Goal: Transaction & Acquisition: Subscribe to service/newsletter

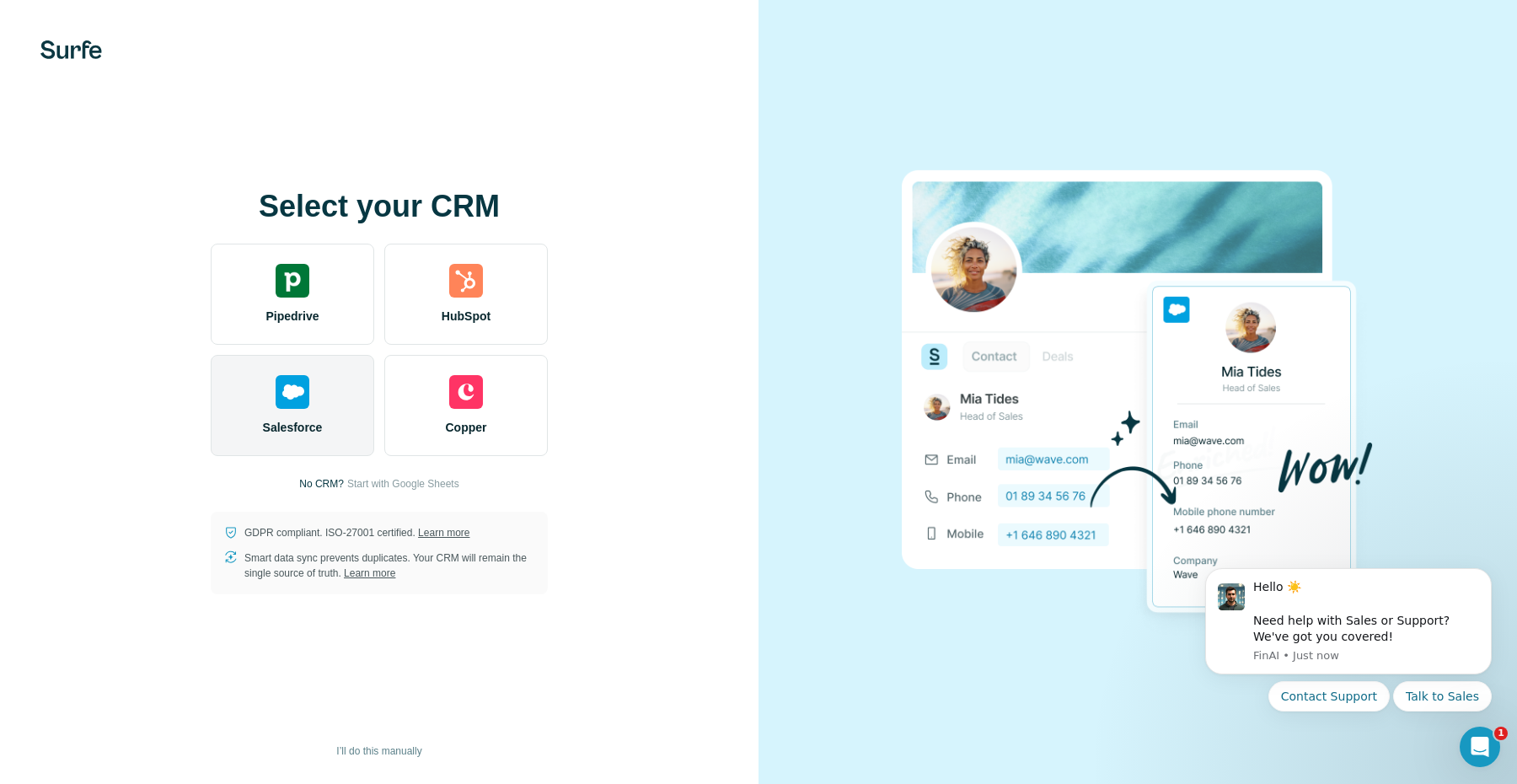
click at [294, 407] on img at bounding box center [292, 392] width 34 height 34
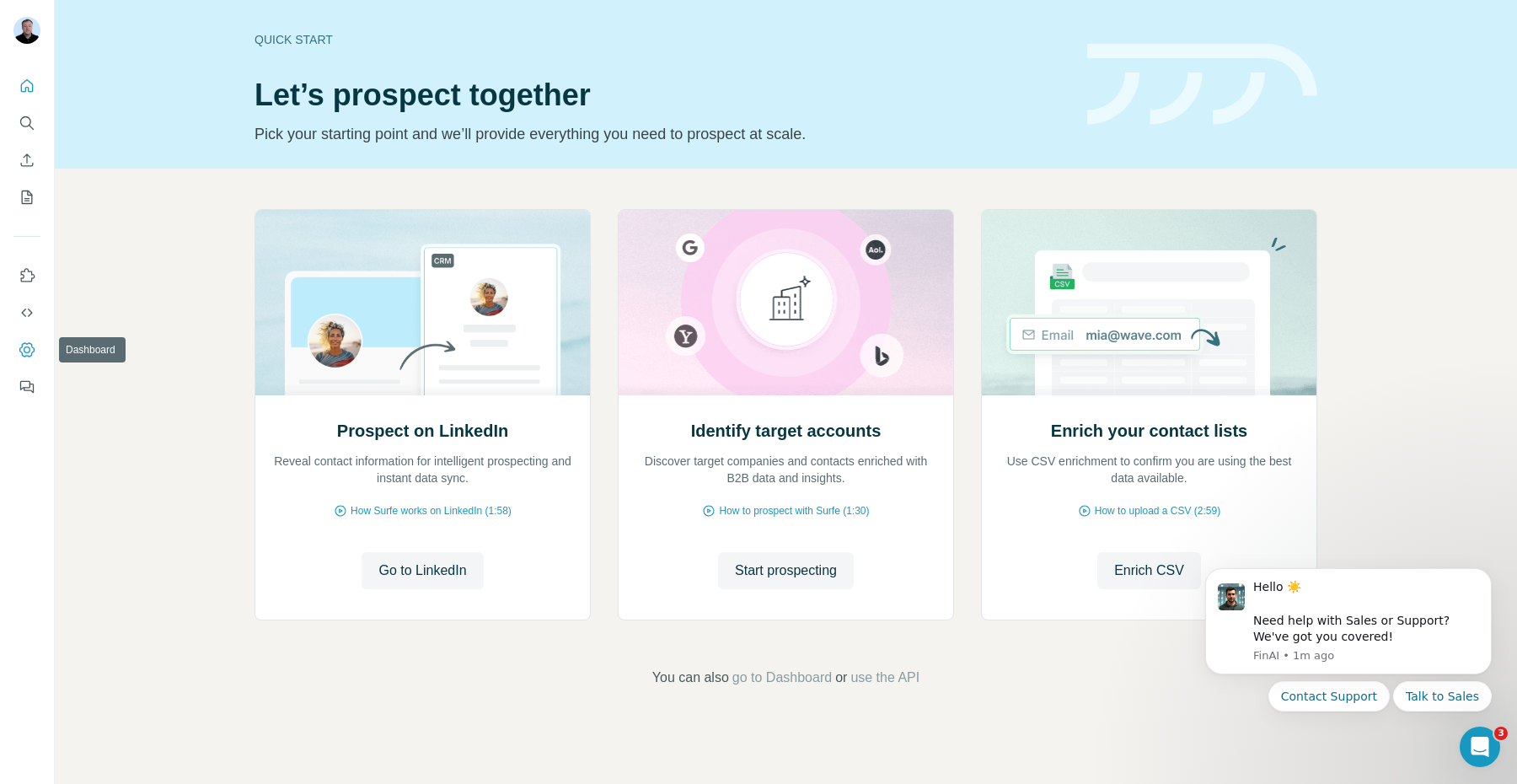
click at [26, 346] on icon "Dashboard" at bounding box center [26, 349] width 16 height 16
click at [26, 351] on icon "Dashboard" at bounding box center [26, 349] width 16 height 16
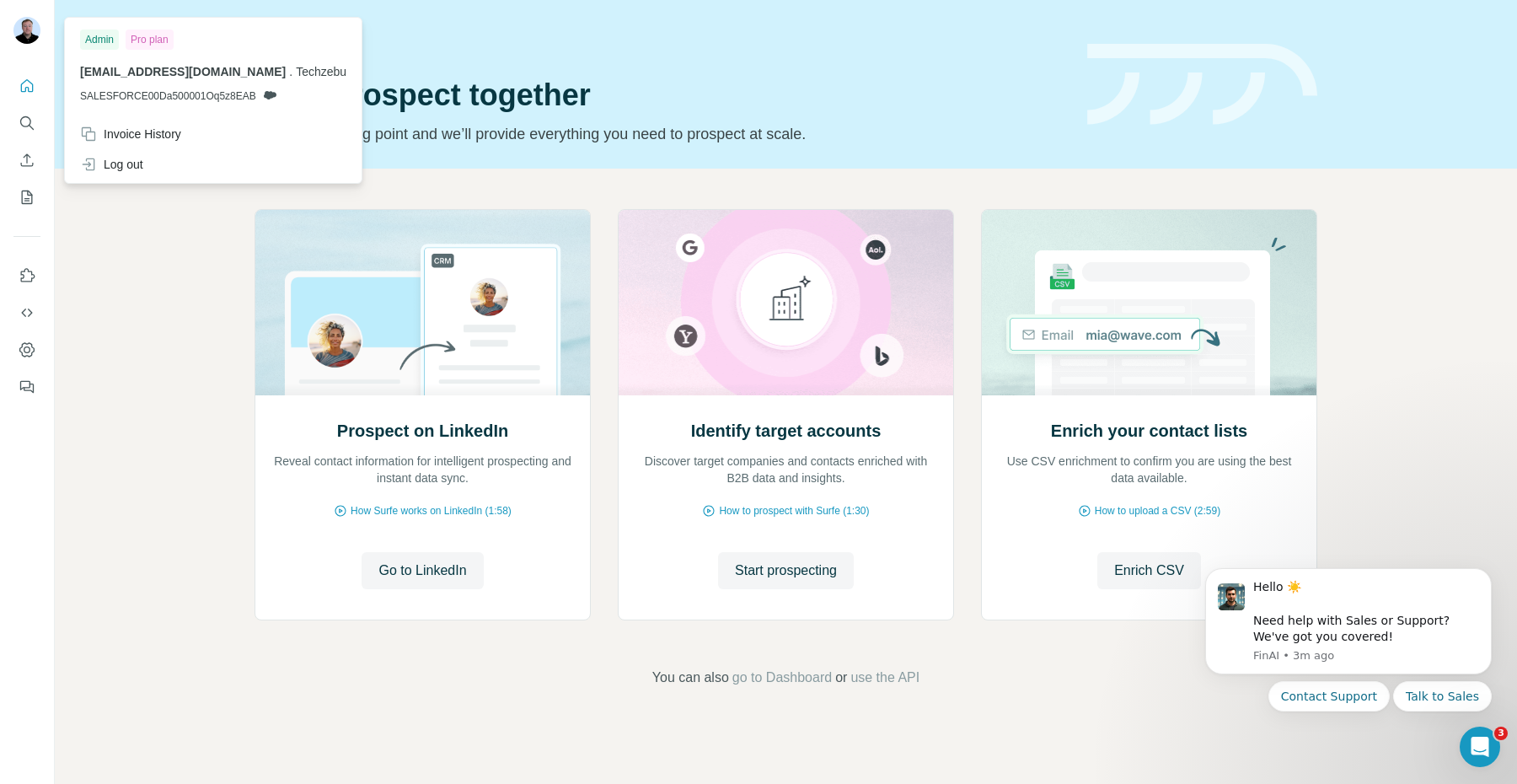
click at [26, 34] on img at bounding box center [27, 30] width 27 height 27
click at [126, 160] on div "Log out" at bounding box center [111, 164] width 63 height 16
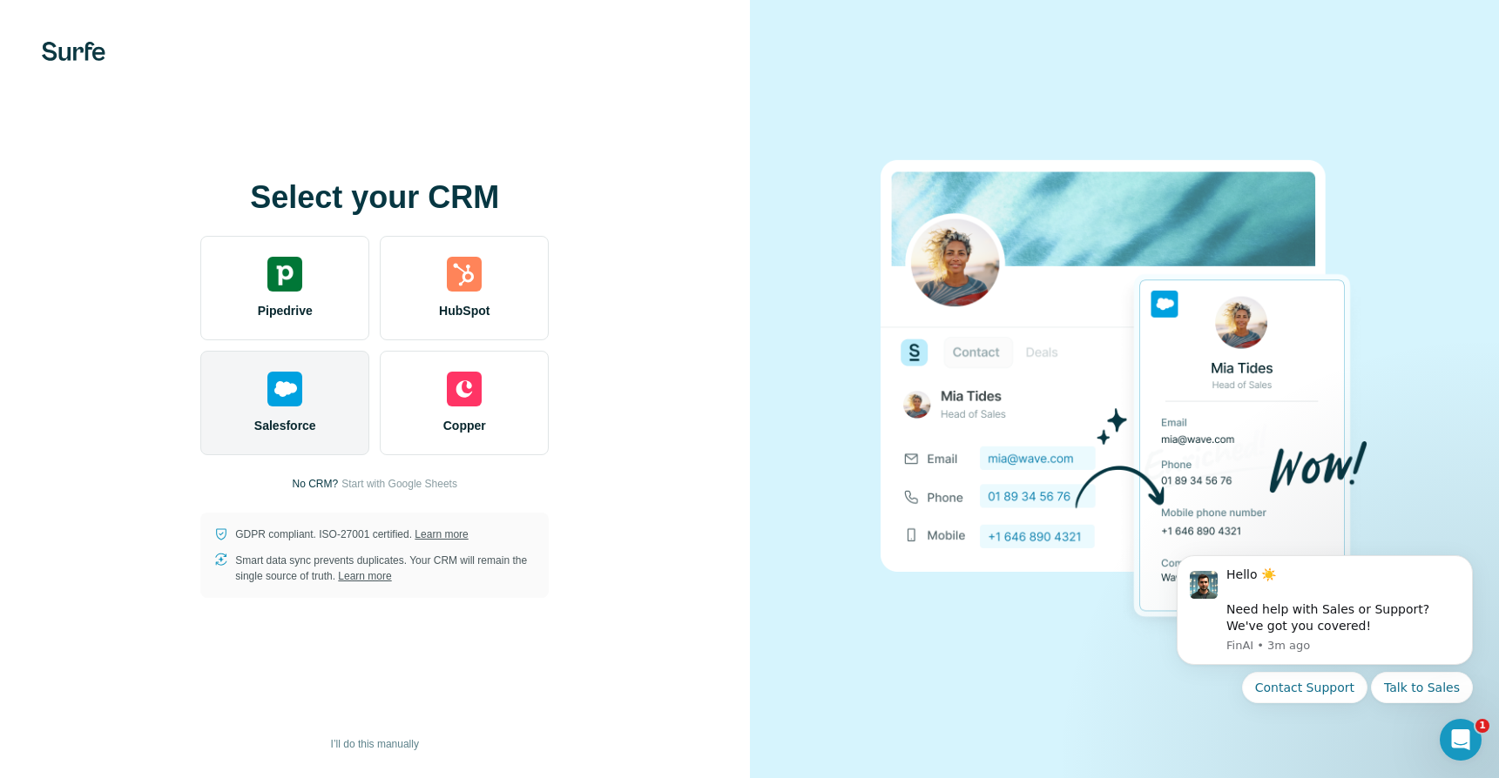
click at [287, 394] on img at bounding box center [284, 389] width 35 height 35
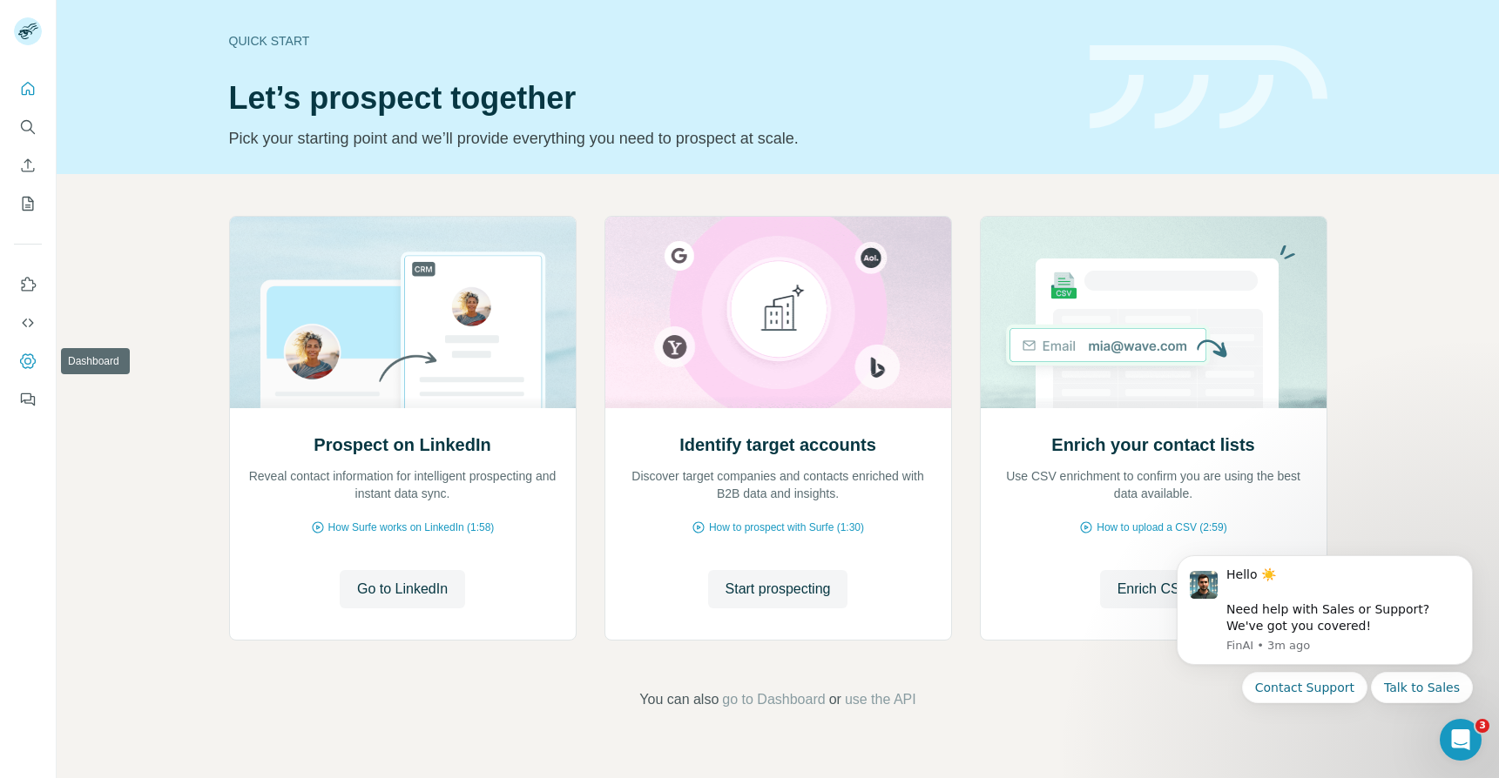
click at [30, 356] on icon "Dashboard" at bounding box center [27, 361] width 17 height 17
click at [21, 353] on icon "Dashboard" at bounding box center [27, 361] width 17 height 17
click at [24, 362] on icon "Dashboard" at bounding box center [27, 361] width 17 height 17
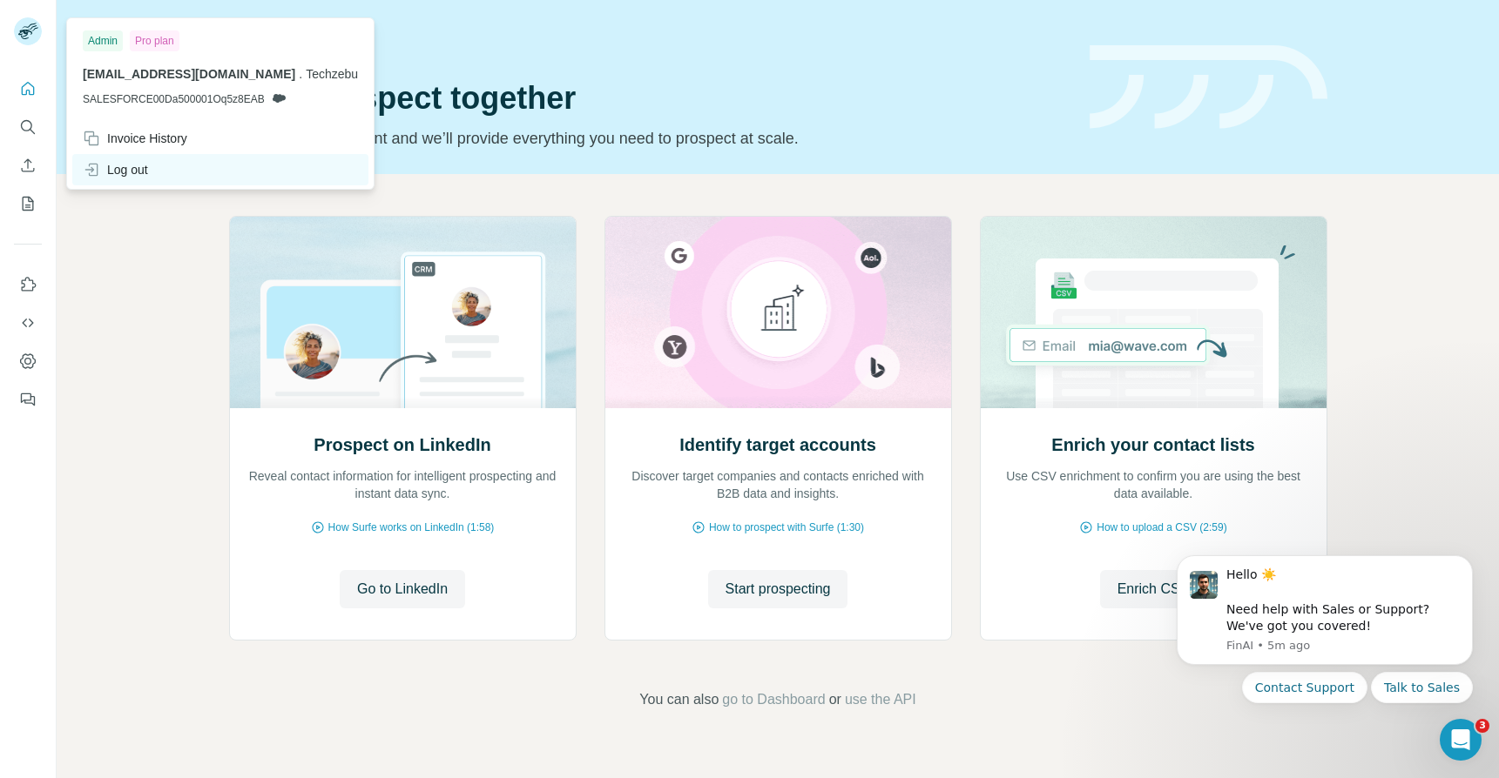
click at [112, 159] on div "Log out" at bounding box center [220, 169] width 296 height 31
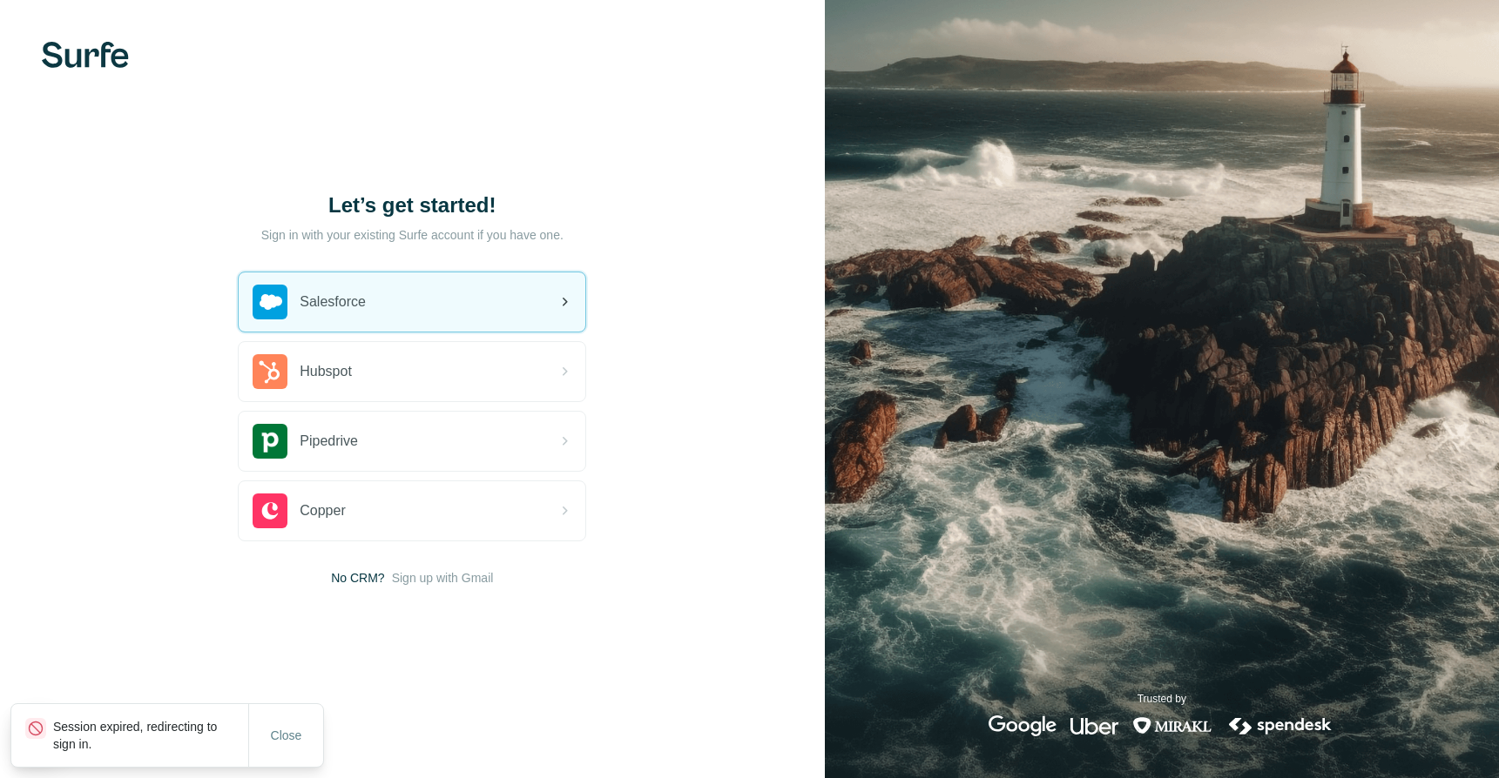
click at [435, 303] on div "Salesforce" at bounding box center [412, 302] width 347 height 59
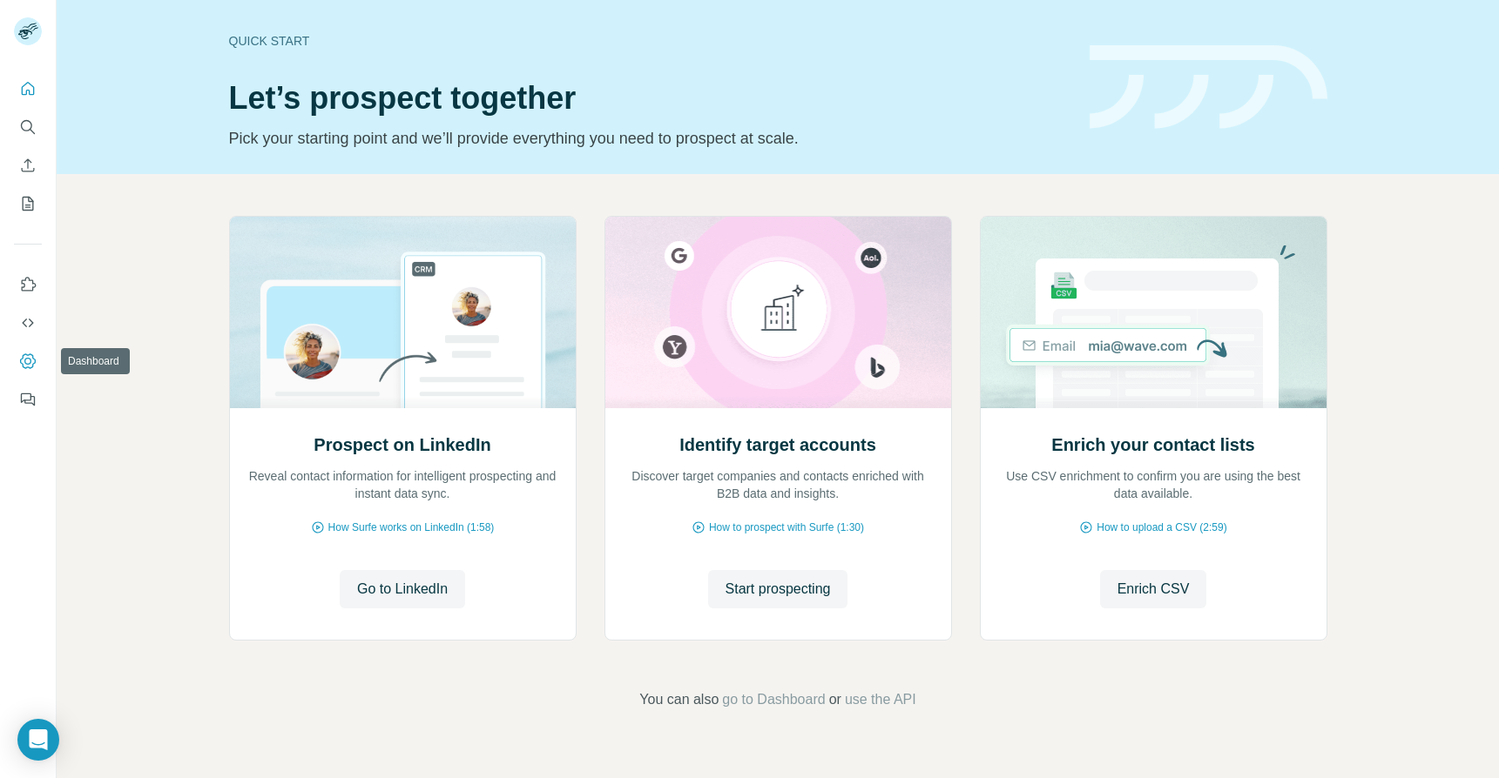
click at [34, 358] on icon "Dashboard" at bounding box center [27, 361] width 17 height 17
